Goal: Use online tool/utility: Use online tool/utility

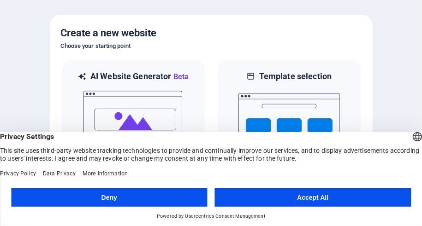
click at [103, 197] on button "Deny" at bounding box center [109, 198] width 196 height 18
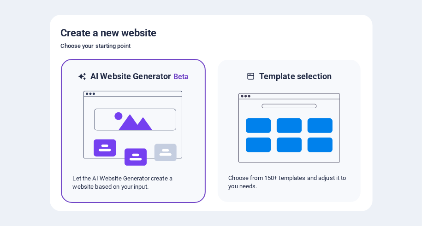
click at [153, 136] on img at bounding box center [133, 129] width 101 height 92
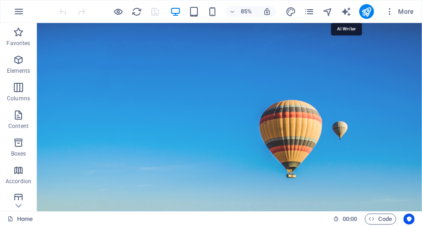
click at [347, 12] on icon "text_generator" at bounding box center [346, 11] width 11 height 11
select select "English"
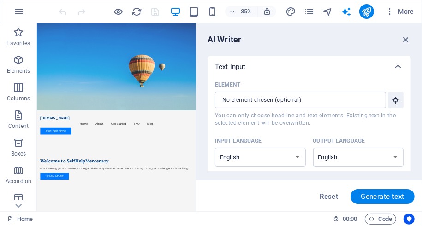
scroll to position [0, 0]
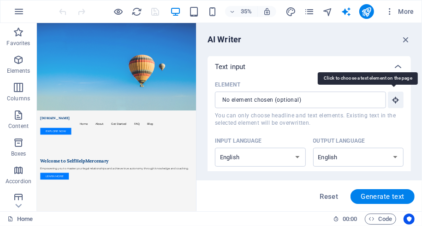
click at [395, 96] on icon "button" at bounding box center [396, 100] width 8 height 8
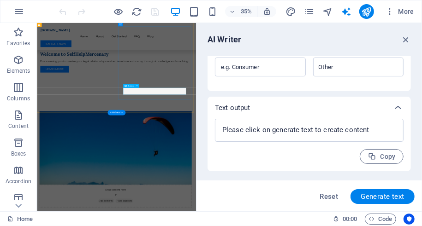
scroll to position [278, 0]
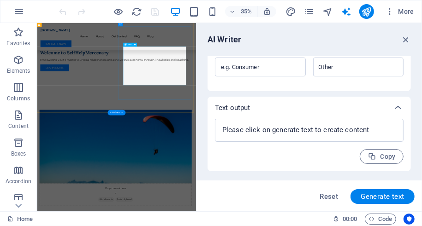
type input "#ed-1005491319"
type textarea "x"
type input "61"
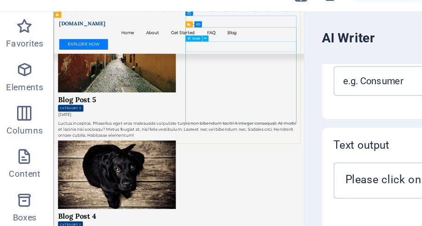
scroll to position [1950, 0]
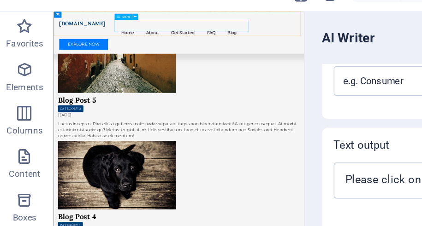
click at [241, 39] on nav "Home About Get Started FAQ Blog" at bounding box center [280, 50] width 435 height 22
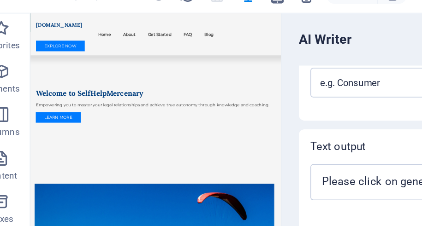
scroll to position [215, 0]
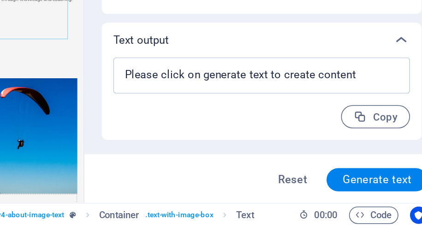
click at [250, 142] on div "x ​" at bounding box center [309, 130] width 189 height 23
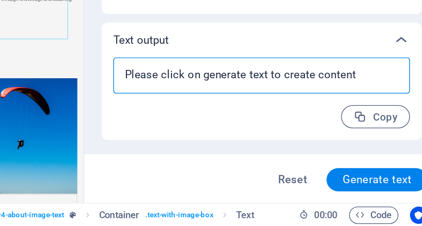
type textarea "x"
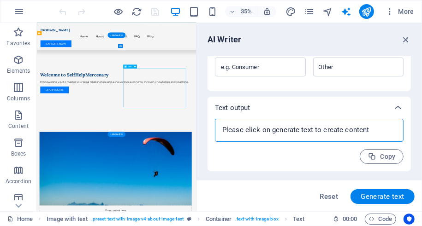
click at [405, 12] on span "More" at bounding box center [399, 11] width 29 height 9
type textarea "x"
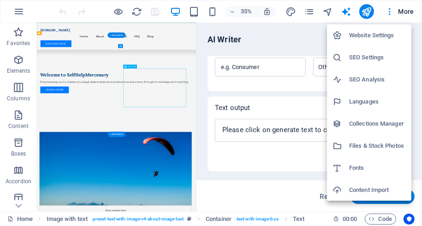
click at [191, 12] on div at bounding box center [211, 113] width 422 height 226
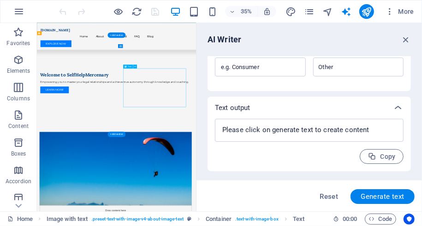
click at [196, 12] on icon "button" at bounding box center [194, 11] width 11 height 11
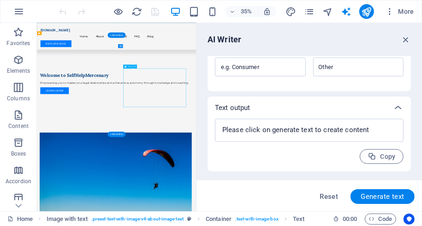
click at [196, 11] on icon "button" at bounding box center [194, 11] width 11 height 11
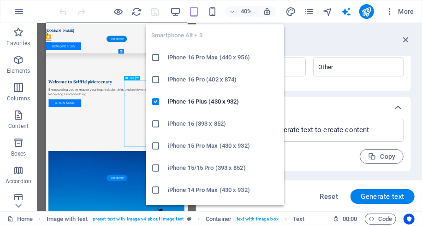
click at [216, 12] on icon "button" at bounding box center [212, 11] width 11 height 11
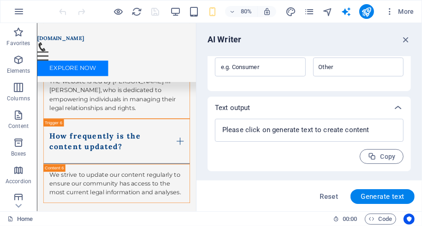
scroll to position [1707, 0]
